Goal: Information Seeking & Learning: Learn about a topic

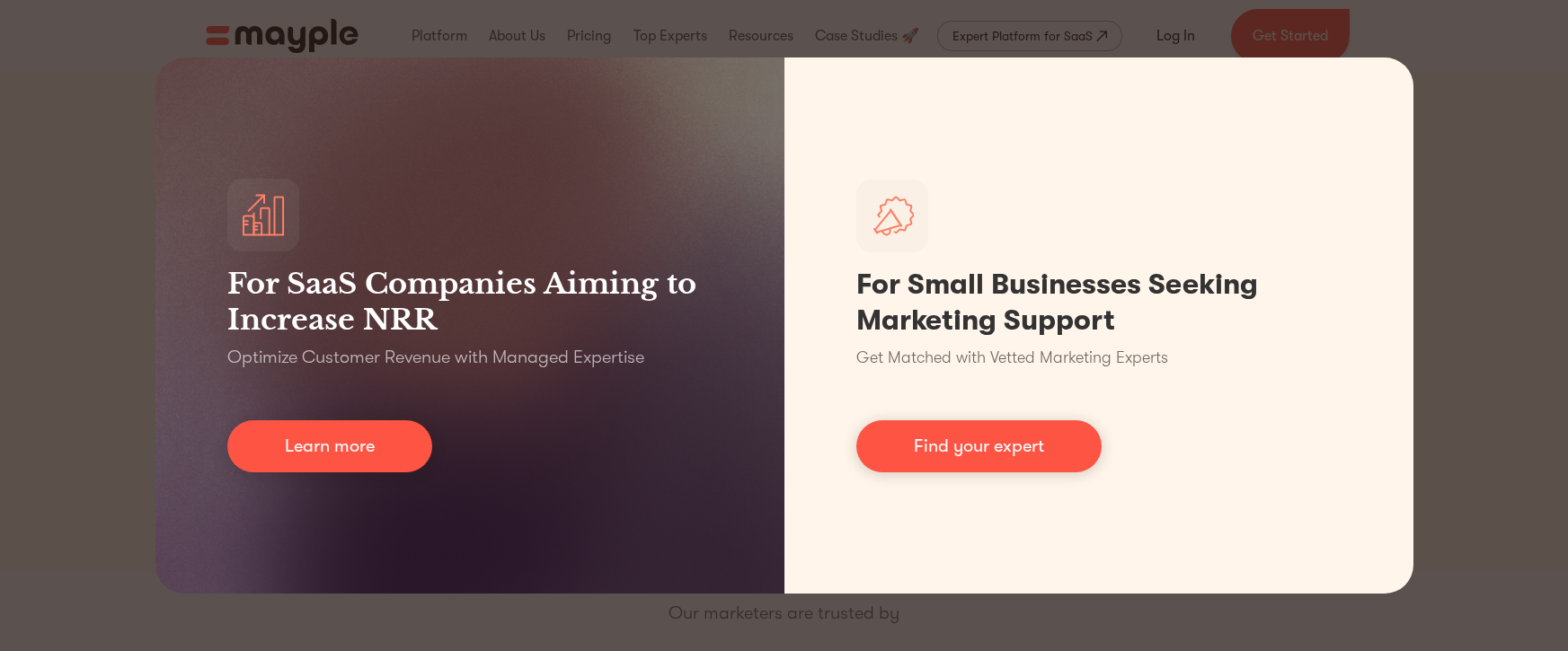
click at [1506, 372] on div "For SaaS Companies Aiming to Increase NRR Optimize Customer Revenue with Manage…" at bounding box center [784, 326] width 1568 height 651
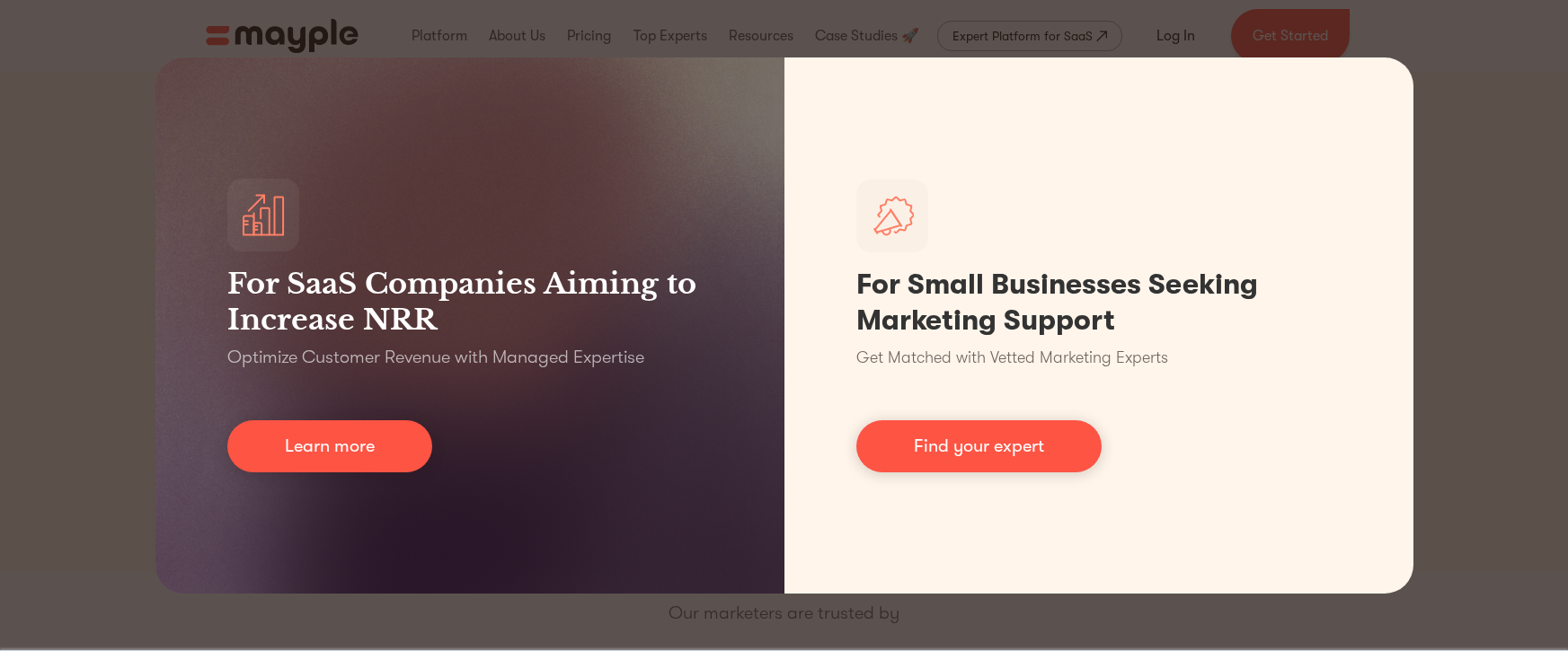
click at [1506, 360] on div "For SaaS Companies Aiming to Increase NRR Optimize Customer Revenue with Manage…" at bounding box center [784, 326] width 1568 height 651
click at [123, 300] on div "For SaaS Companies Aiming to Increase NRR Optimize Customer Revenue with Manage…" at bounding box center [784, 326] width 1568 height 651
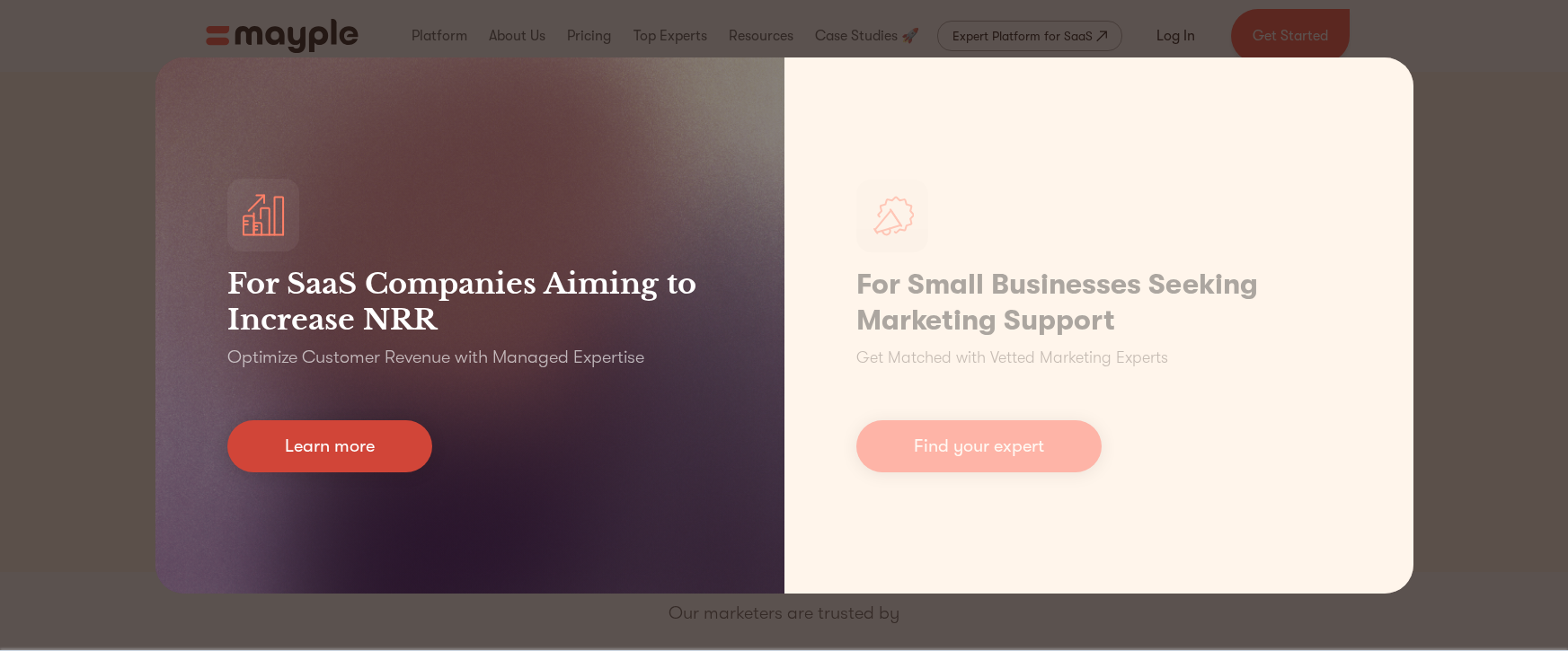
click at [392, 449] on link "Learn more" at bounding box center [330, 447] width 205 height 52
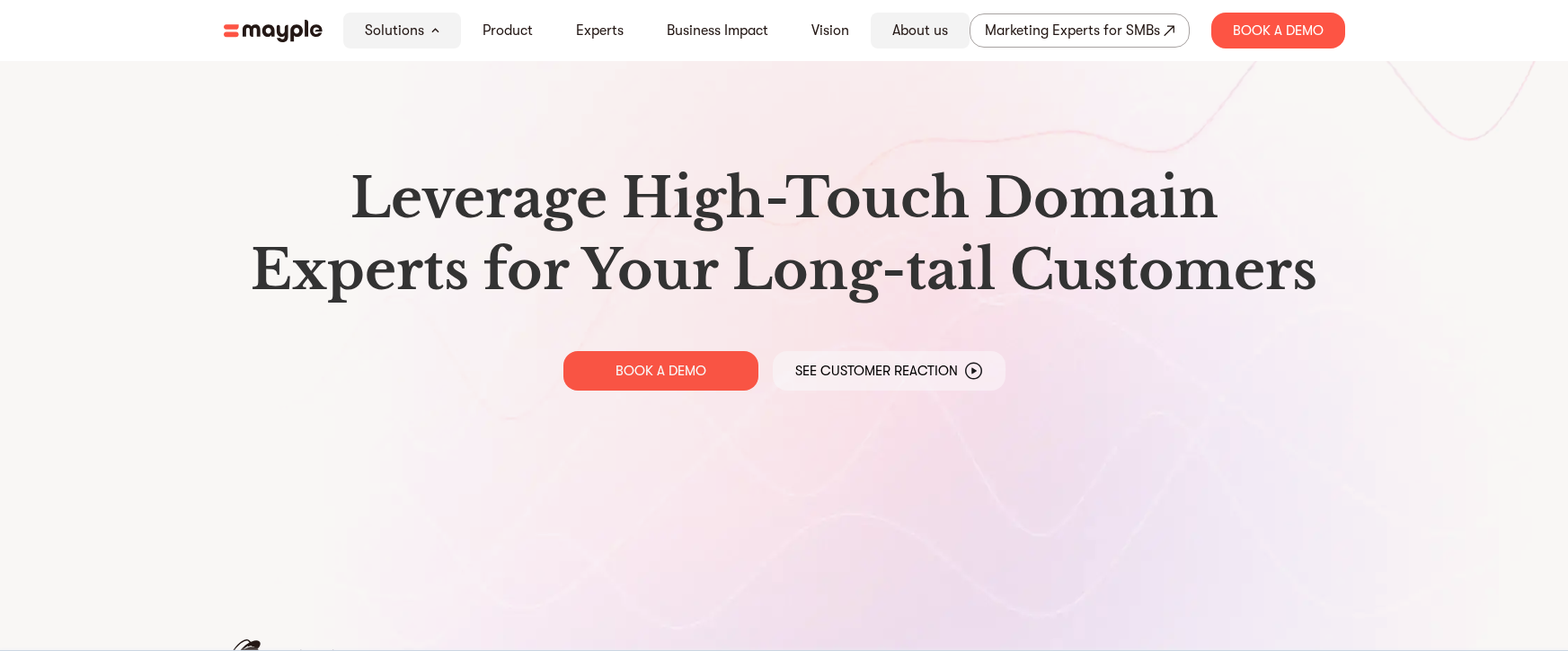
click at [941, 33] on link "About us" at bounding box center [921, 31] width 56 height 22
